Goal: Obtain resource: Obtain resource

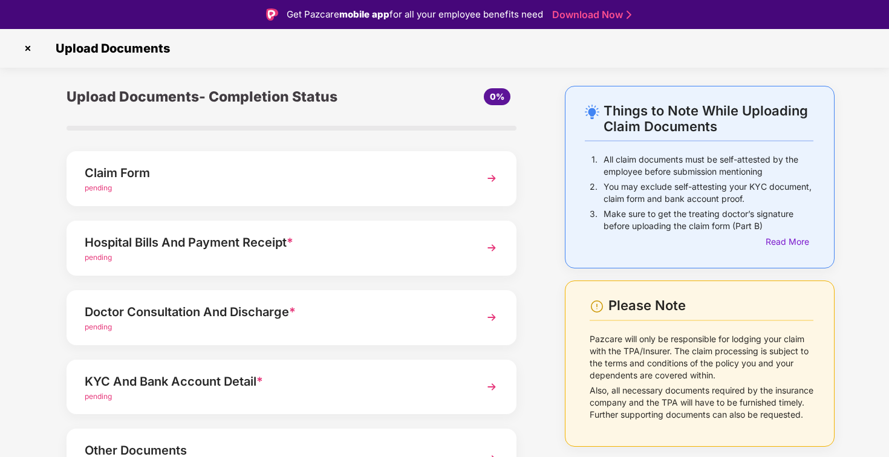
click at [491, 178] on img at bounding box center [492, 179] width 22 height 22
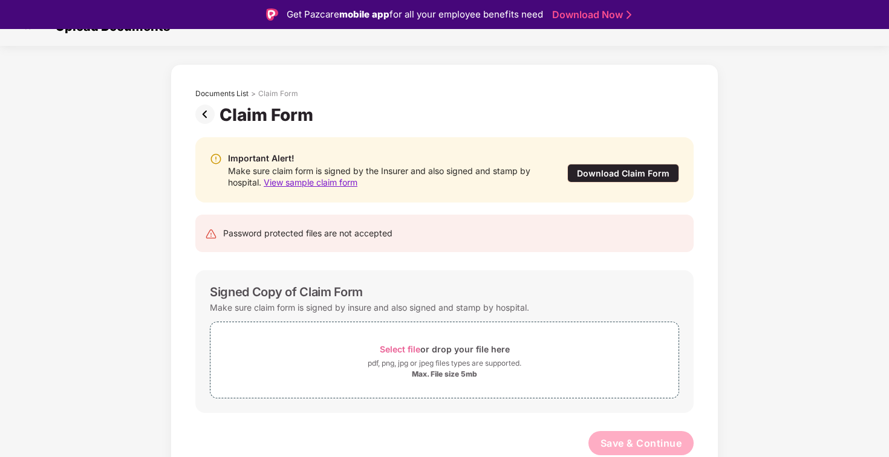
scroll to position [29, 0]
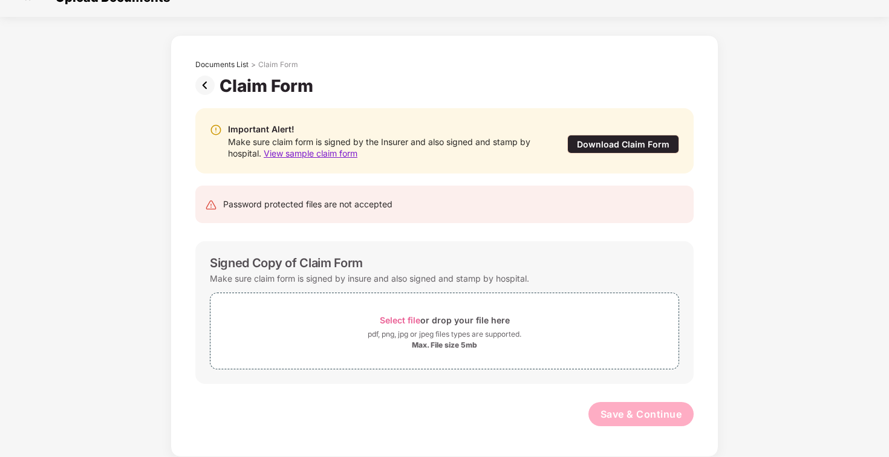
click at [627, 145] on div "Download Claim Form" at bounding box center [624, 144] width 112 height 19
